Goal: Task Accomplishment & Management: Complete application form

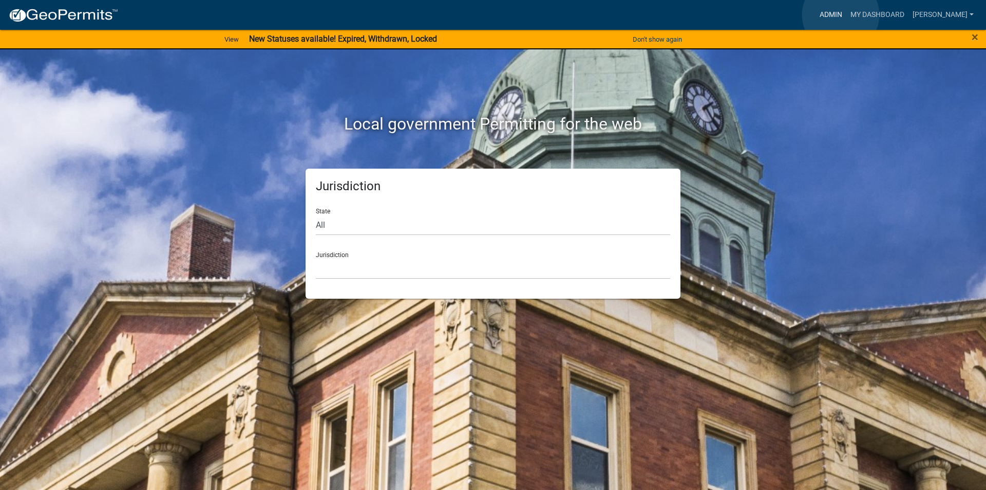
click at [841, 14] on link "Admin" at bounding box center [831, 15] width 31 height 20
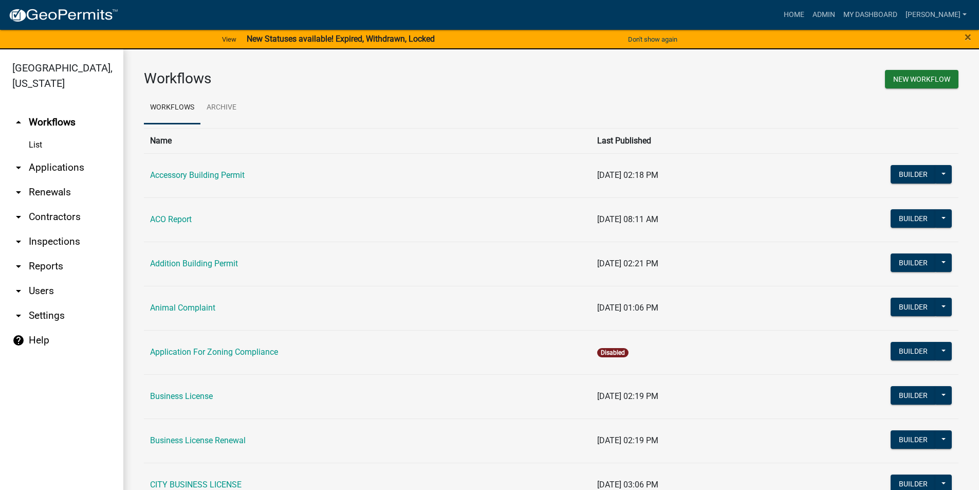
click at [71, 169] on link "arrow_drop_down Applications" at bounding box center [61, 167] width 123 height 25
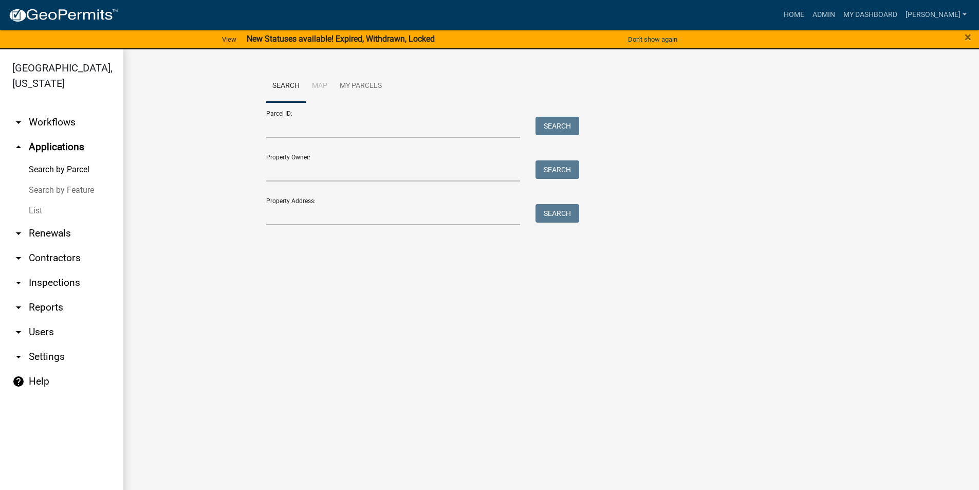
click at [36, 204] on link "List" at bounding box center [61, 210] width 123 height 21
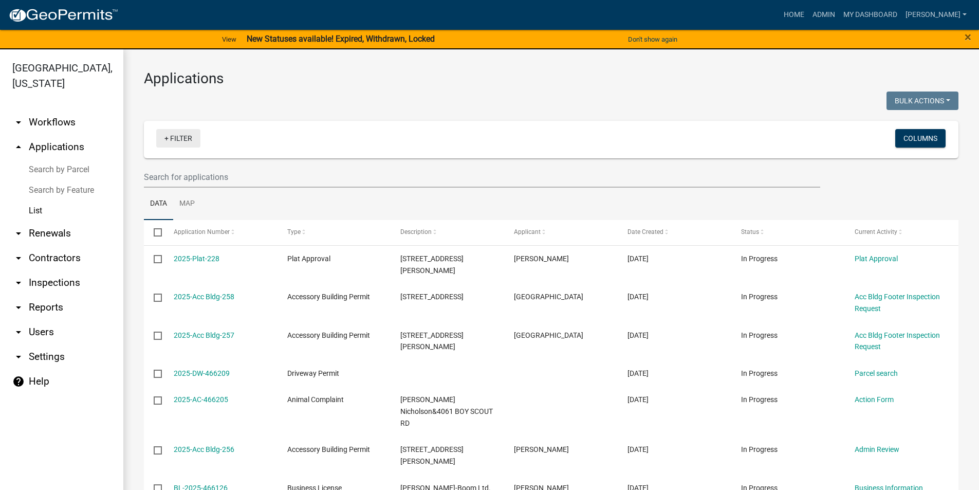
click at [175, 136] on link "+ Filter" at bounding box center [178, 138] width 44 height 18
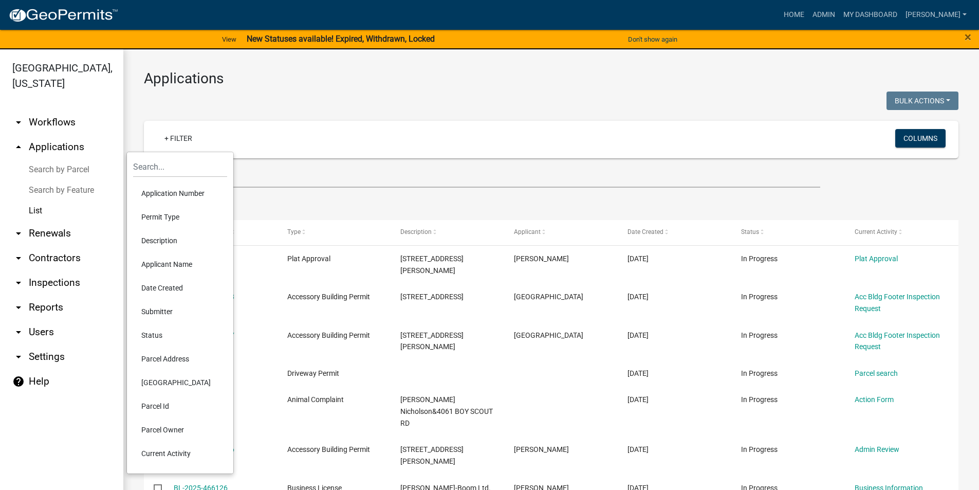
click at [153, 219] on li "Permit Type" at bounding box center [180, 217] width 94 height 24
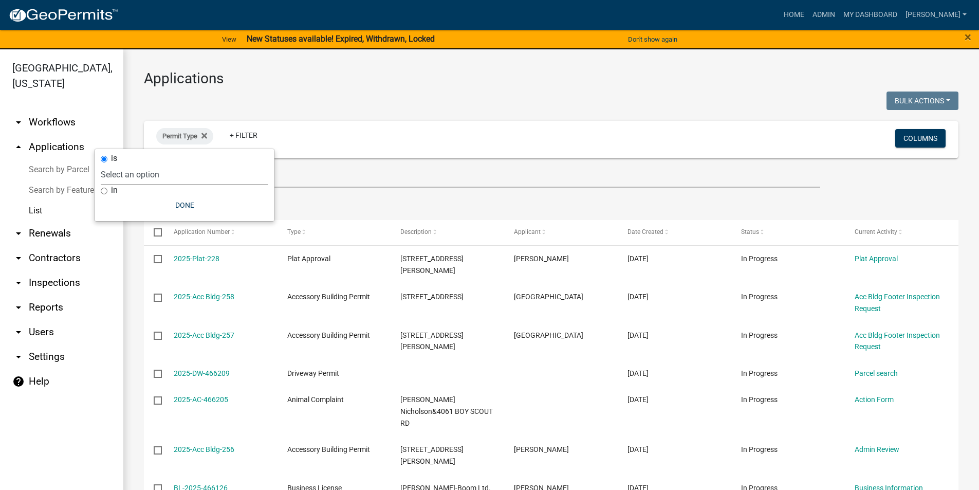
click at [157, 175] on select "Select an option Accessory Building Permit ACO Report Addition Building Permit …" at bounding box center [184, 174] width 167 height 21
click at [201, 139] on fa-icon at bounding box center [202, 136] width 10 height 16
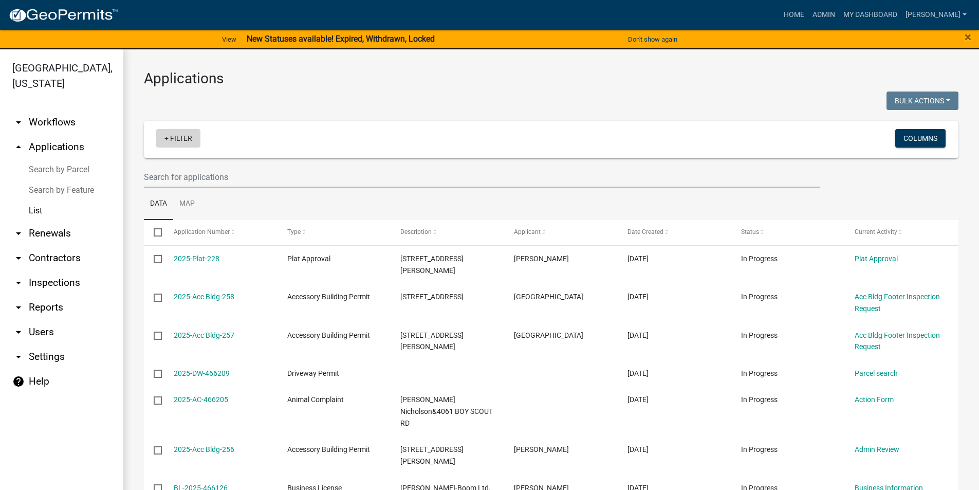
click at [176, 141] on link "+ Filter" at bounding box center [178, 138] width 44 height 18
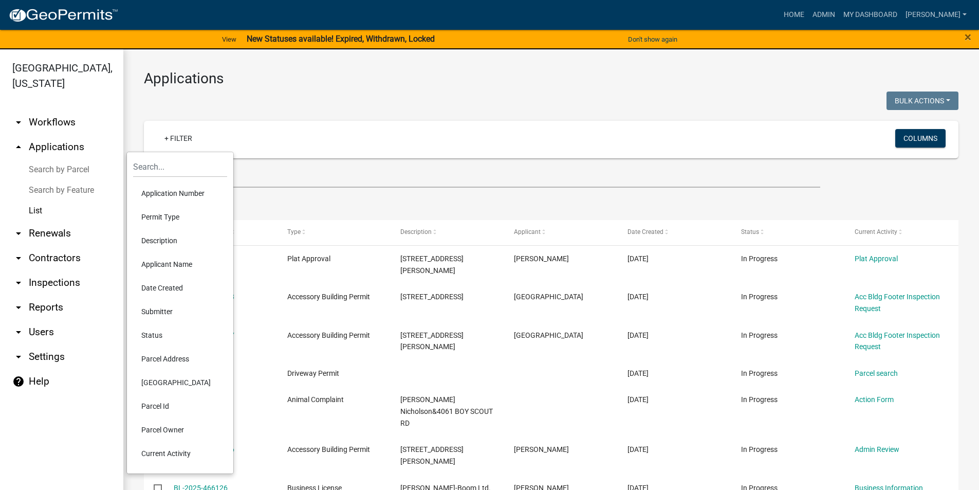
click at [153, 336] on li "Status" at bounding box center [180, 335] width 94 height 24
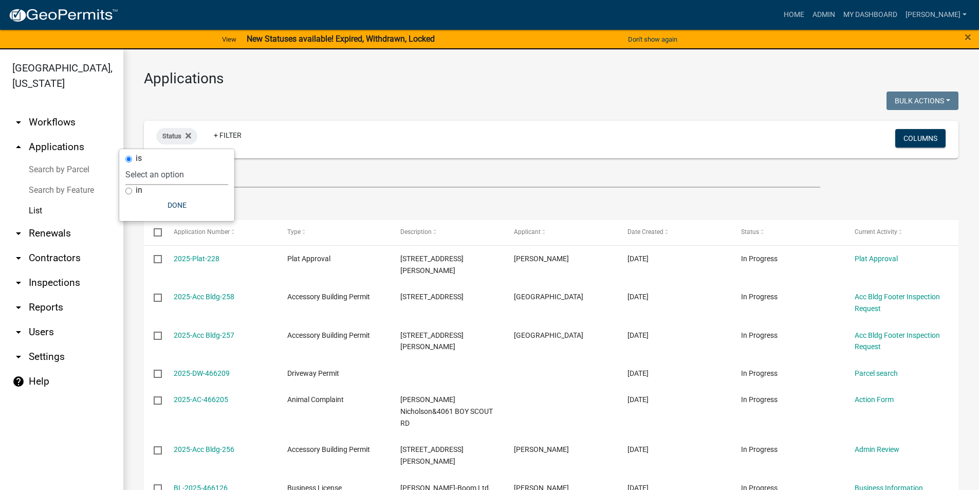
click at [159, 172] on select "Select an option Not Started In Progress Completed Expired Locked Withdrawn Voi…" at bounding box center [176, 174] width 103 height 21
select select "1"
click at [146, 164] on select "Select an option Not Started In Progress Completed Expired Locked Withdrawn Voi…" at bounding box center [176, 174] width 103 height 21
click at [397, 99] on div at bounding box center [343, 101] width 415 height 21
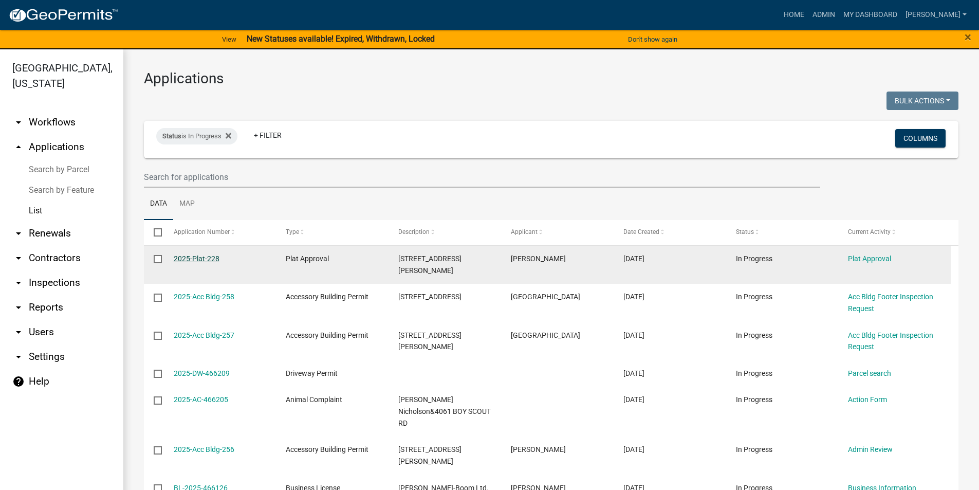
click at [197, 260] on link "2025-Plat-228" at bounding box center [197, 258] width 46 height 8
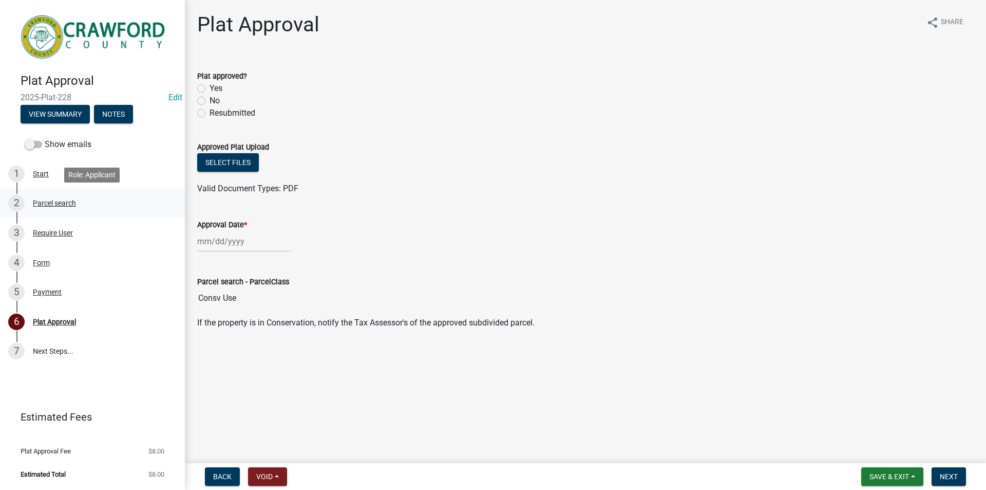
click at [53, 199] on div "Parcel search" at bounding box center [54, 202] width 43 height 7
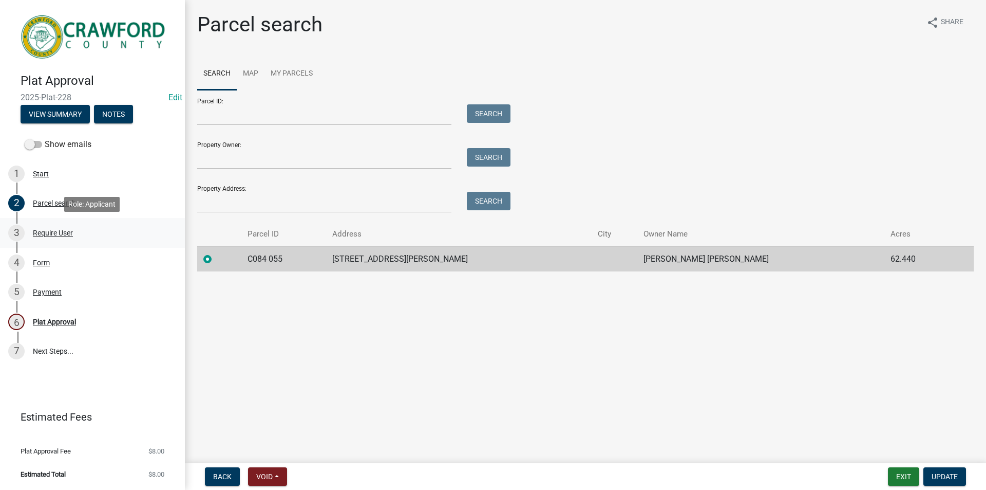
click at [57, 233] on div "Require User" at bounding box center [53, 232] width 40 height 7
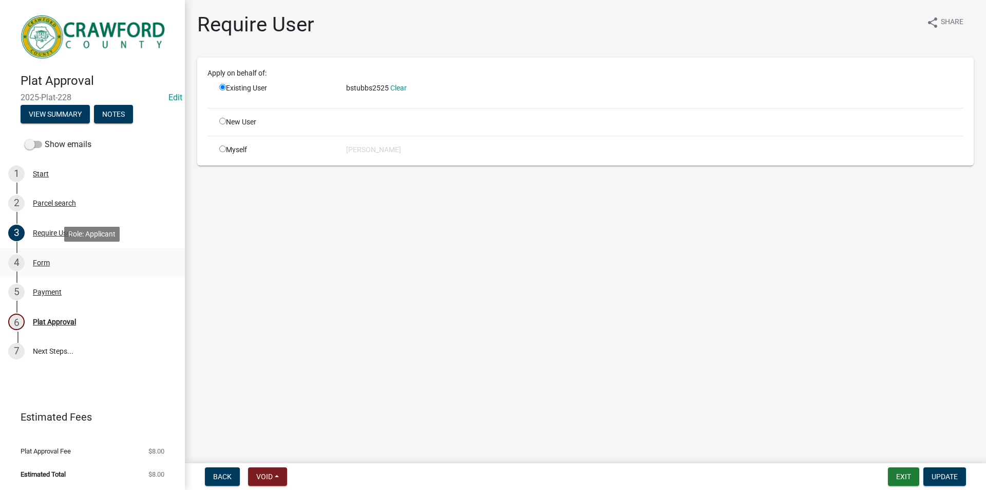
click at [38, 259] on div "Form" at bounding box center [41, 262] width 17 height 7
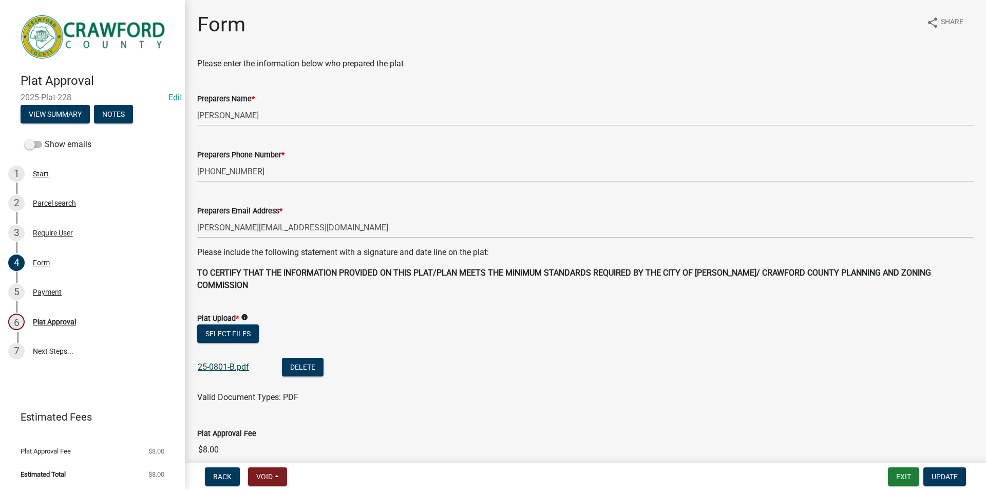
click at [232, 362] on link "25-0801-B.pdf" at bounding box center [223, 367] width 51 height 10
click at [904, 479] on button "Exit" at bounding box center [903, 476] width 31 height 18
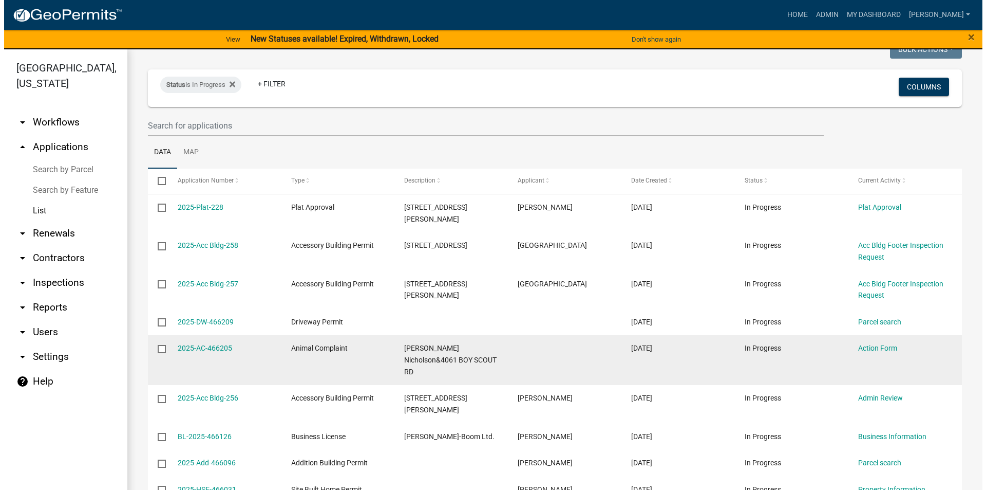
scroll to position [103, 0]
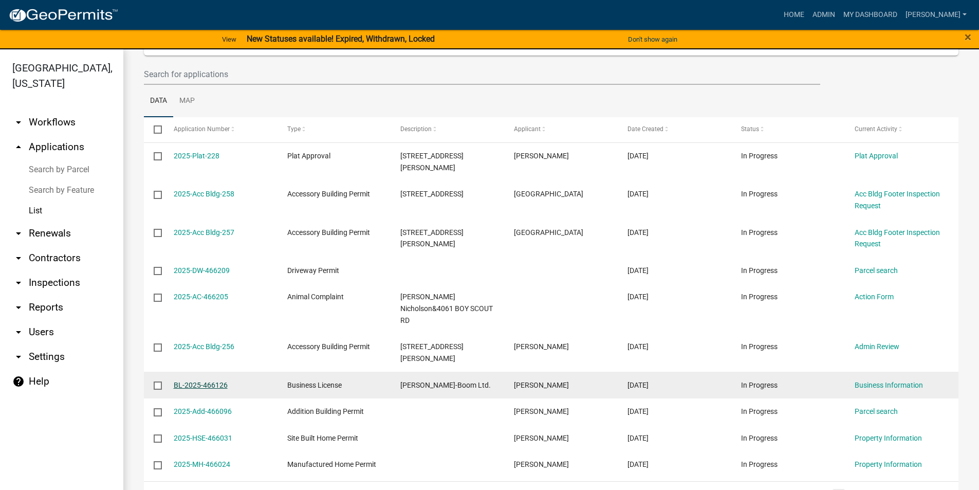
click at [213, 381] on link "BL-2025-466126" at bounding box center [201, 385] width 54 height 8
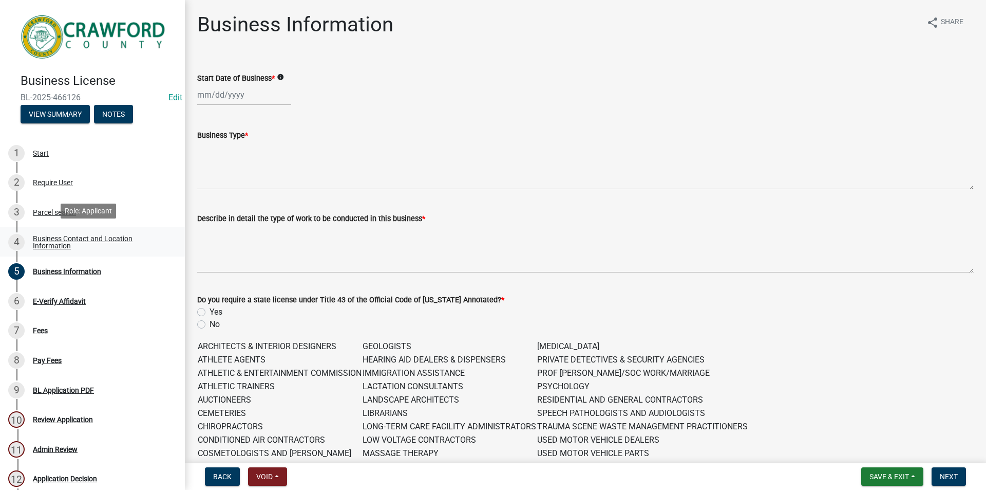
click at [51, 236] on div "Business Contact and Location Information" at bounding box center [101, 242] width 136 height 14
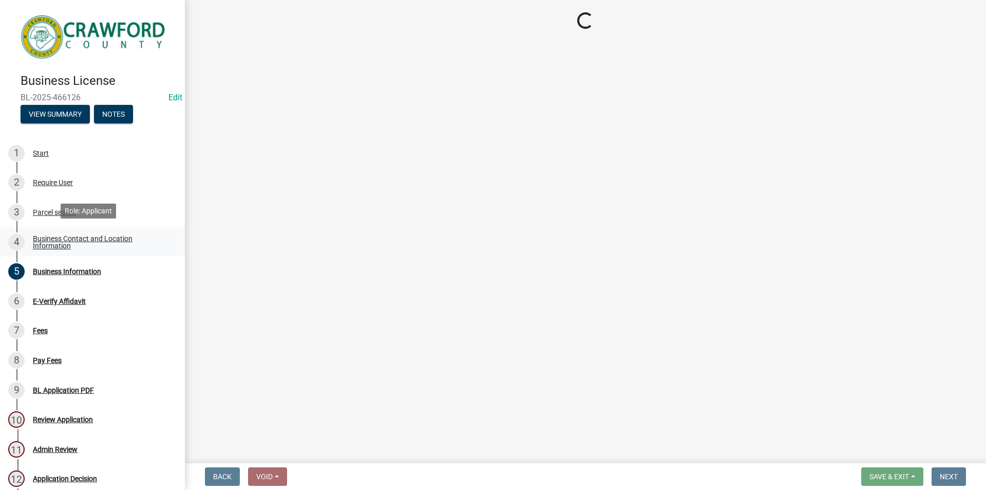
select select "GA"
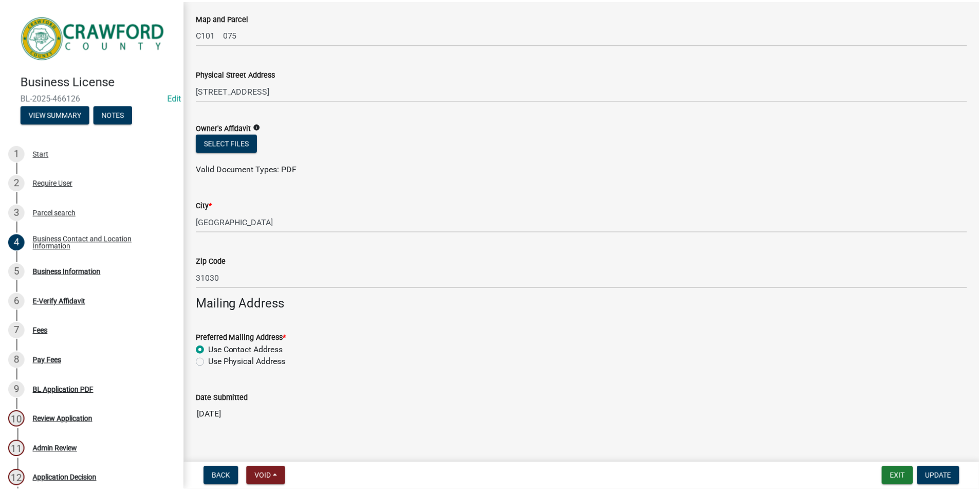
scroll to position [954, 0]
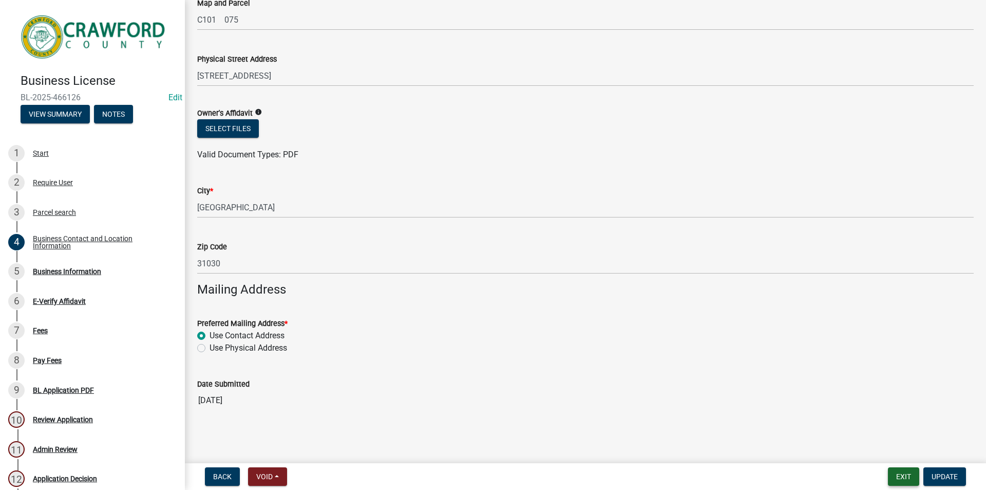
click at [912, 478] on button "Exit" at bounding box center [903, 476] width 31 height 18
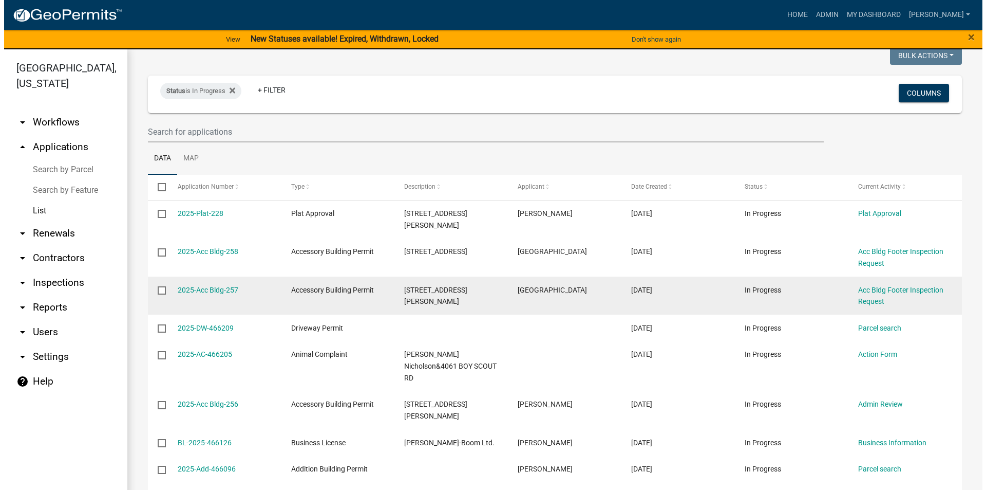
scroll to position [103, 0]
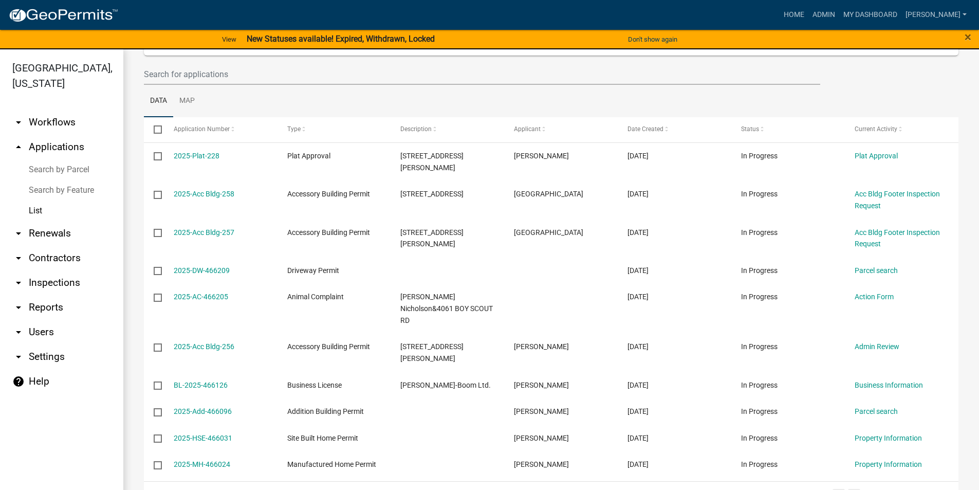
click at [850, 489] on link "2" at bounding box center [854, 494] width 12 height 11
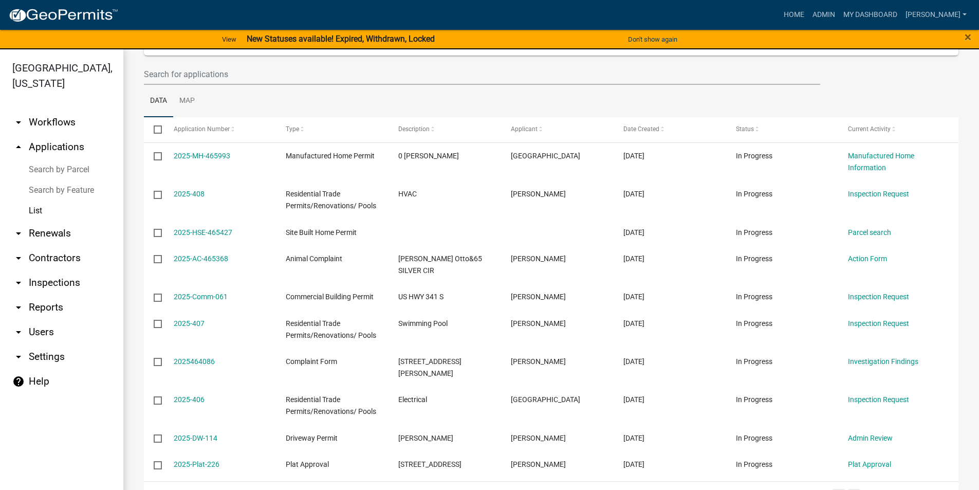
click at [832, 489] on link "1" at bounding box center [838, 494] width 12 height 11
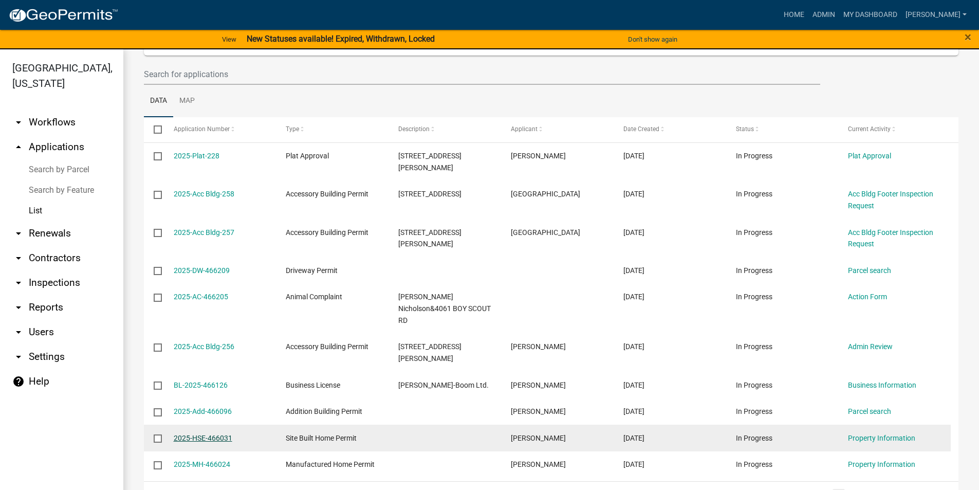
click at [220, 434] on link "2025-HSE-466031" at bounding box center [203, 438] width 59 height 8
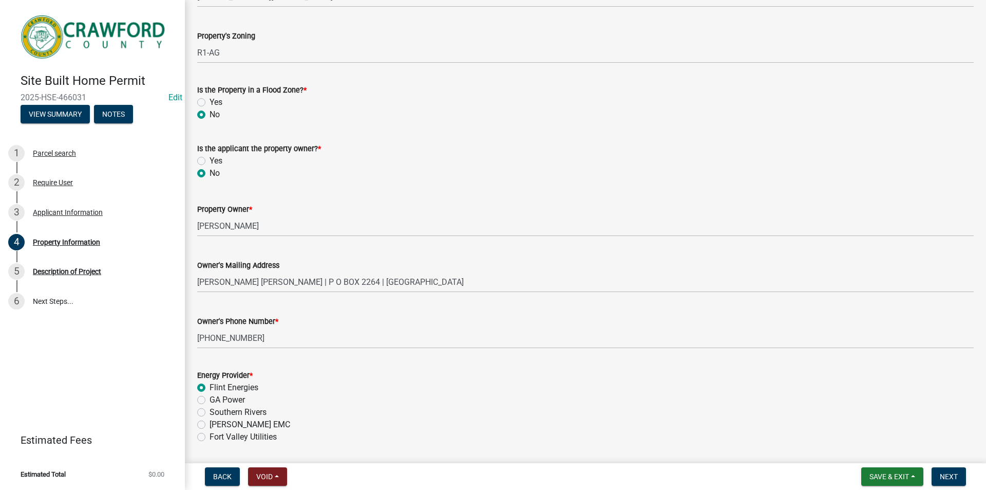
scroll to position [257, 0]
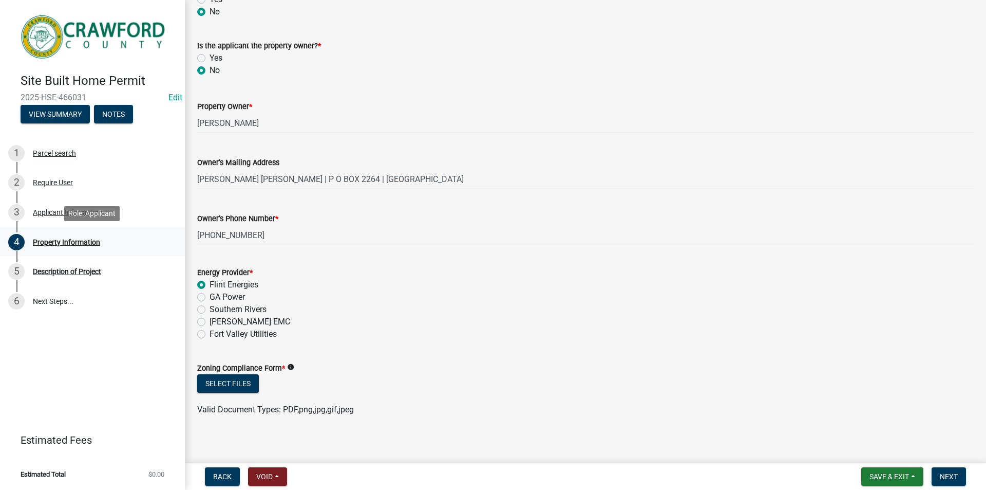
click at [86, 245] on div "Property Information" at bounding box center [66, 241] width 67 height 7
click at [81, 270] on div "Description of Project" at bounding box center [67, 271] width 68 height 7
click at [221, 474] on span "Back" at bounding box center [222, 476] width 18 height 8
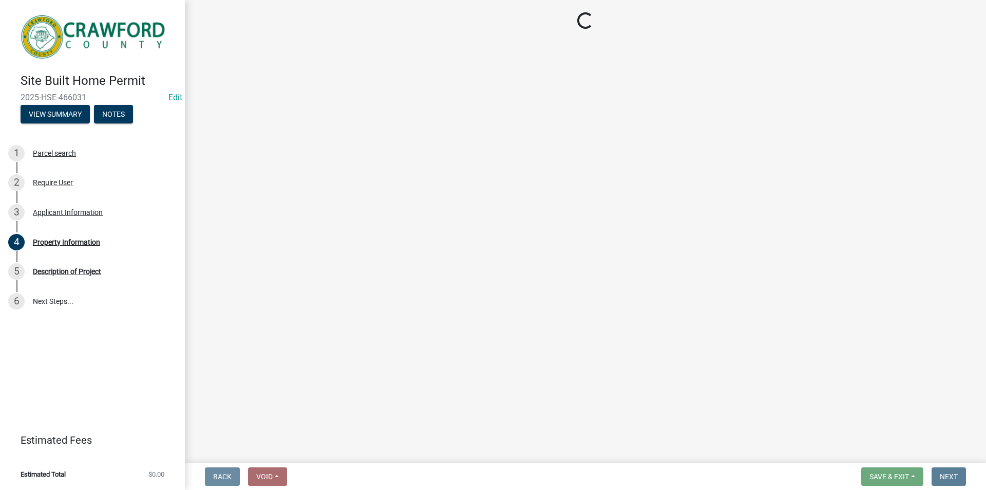
scroll to position [0, 0]
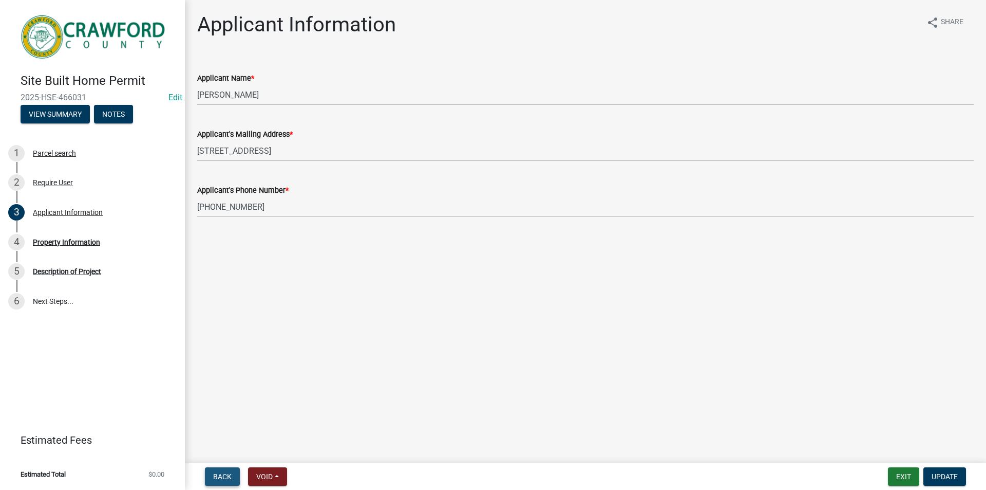
click at [221, 474] on span "Back" at bounding box center [222, 476] width 18 height 8
